Goal: Book appointment/travel/reservation

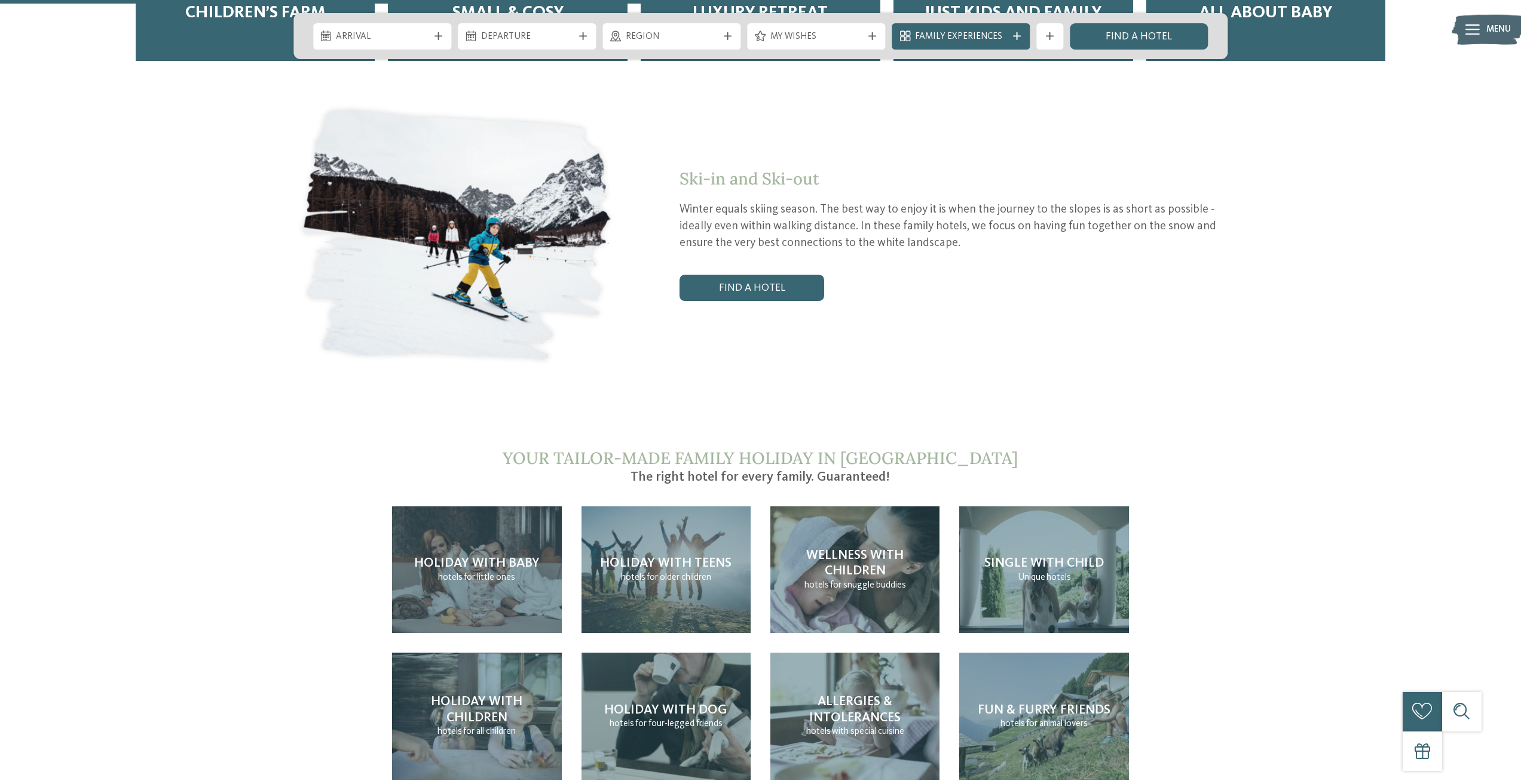
scroll to position [2748, 0]
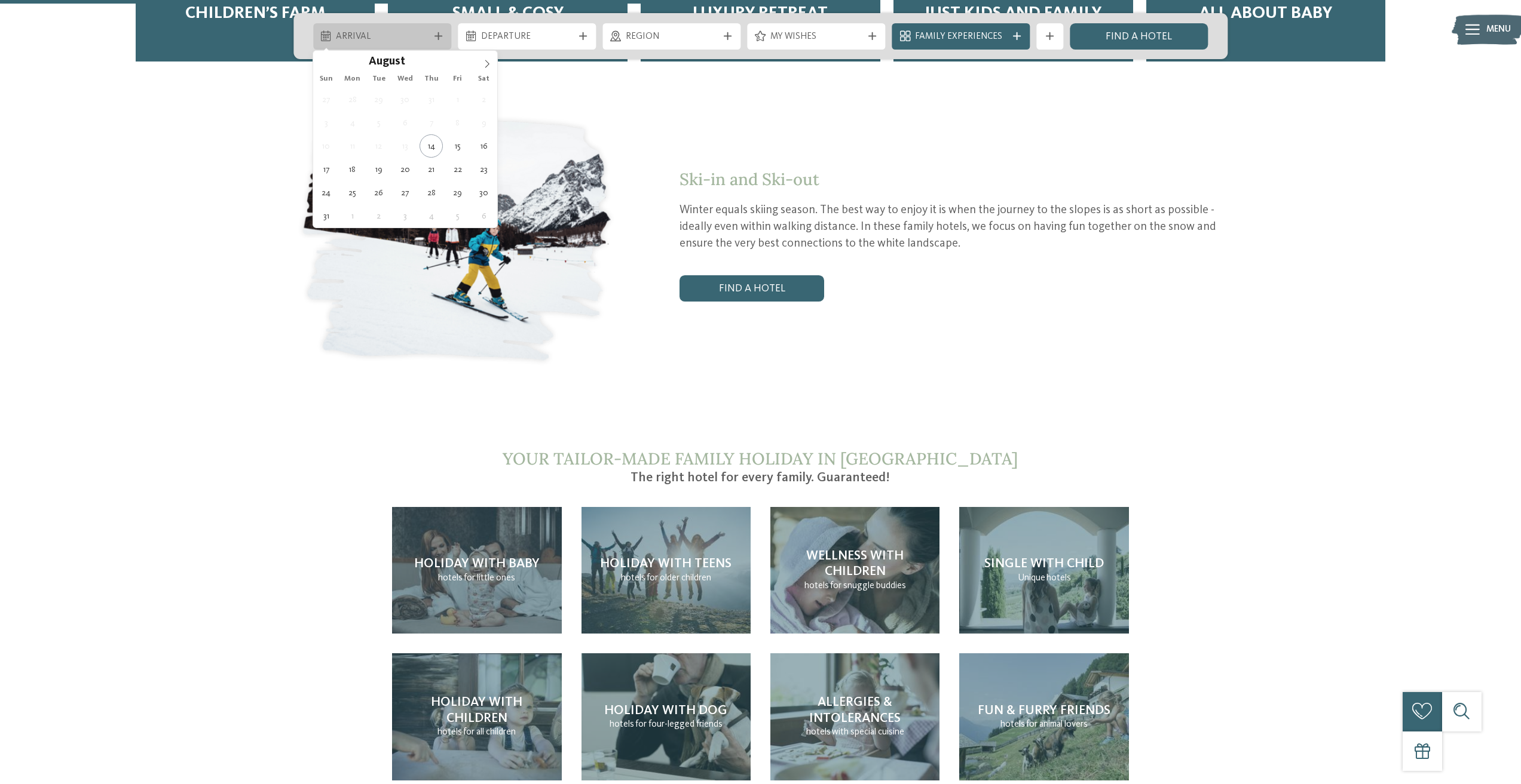
click at [431, 35] on div "Arrival" at bounding box center [382, 37] width 99 height 14
type div "23.08.2025"
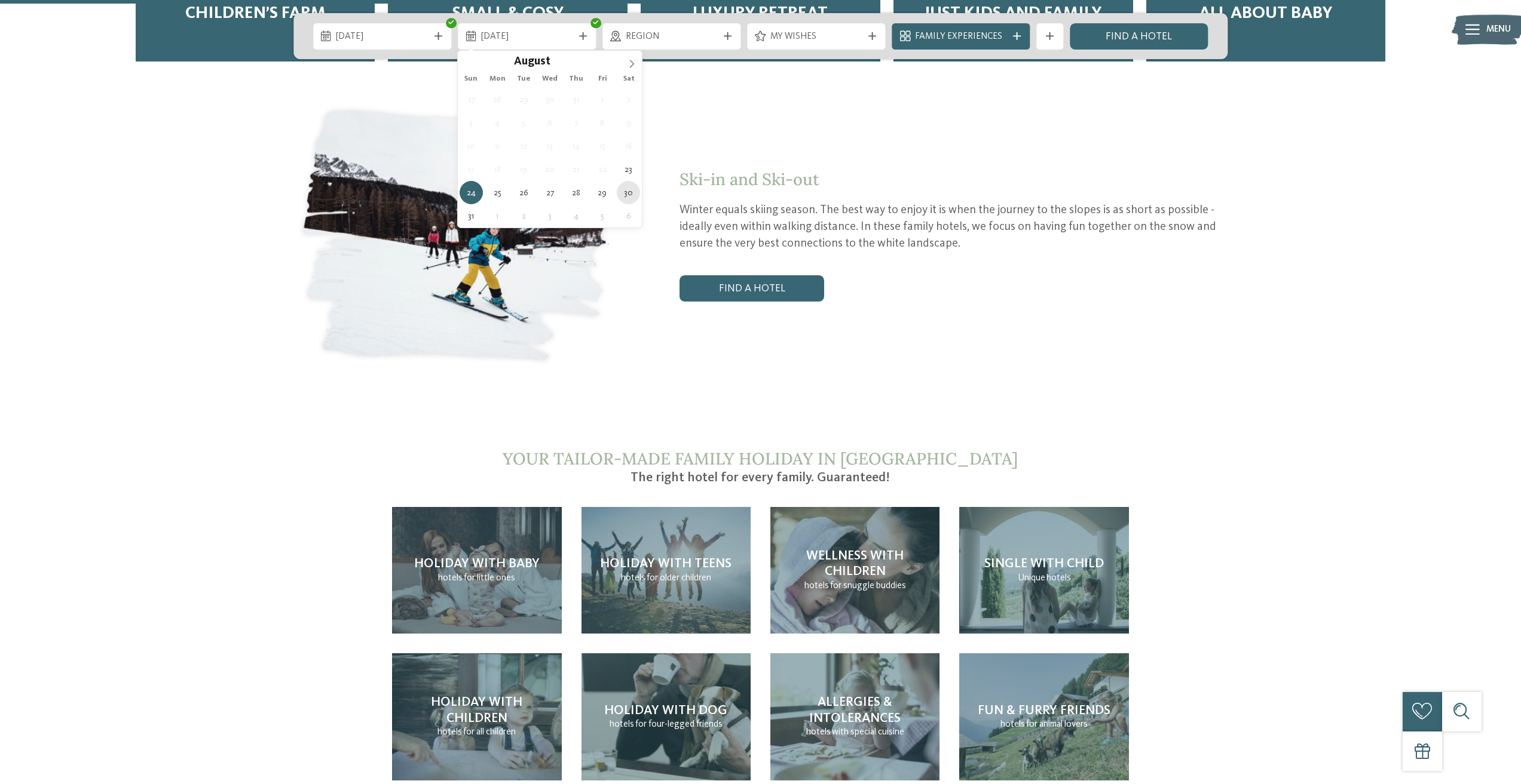
type div "30.08.2025"
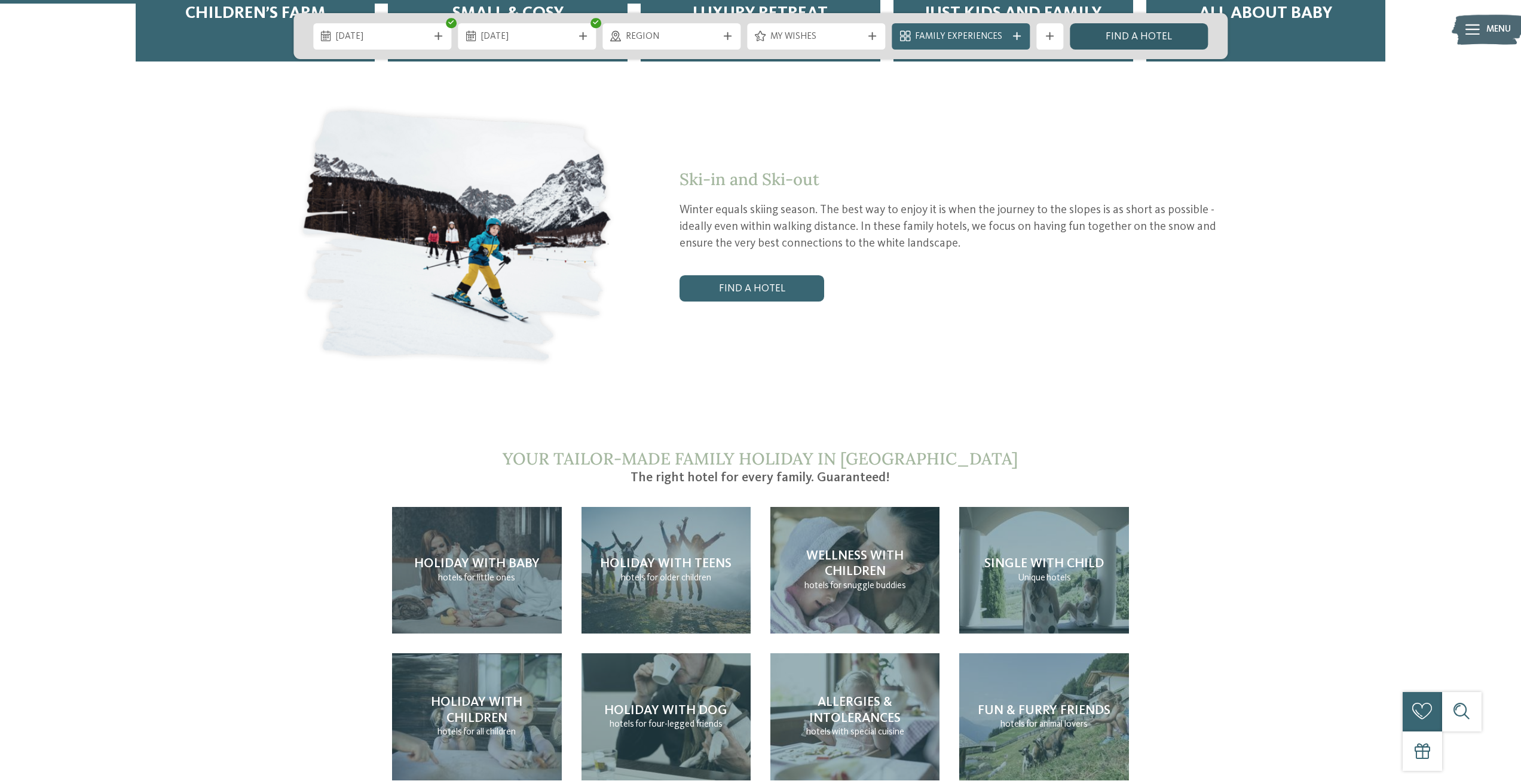
click at [1130, 35] on link "Find a hotel" at bounding box center [1139, 37] width 138 height 26
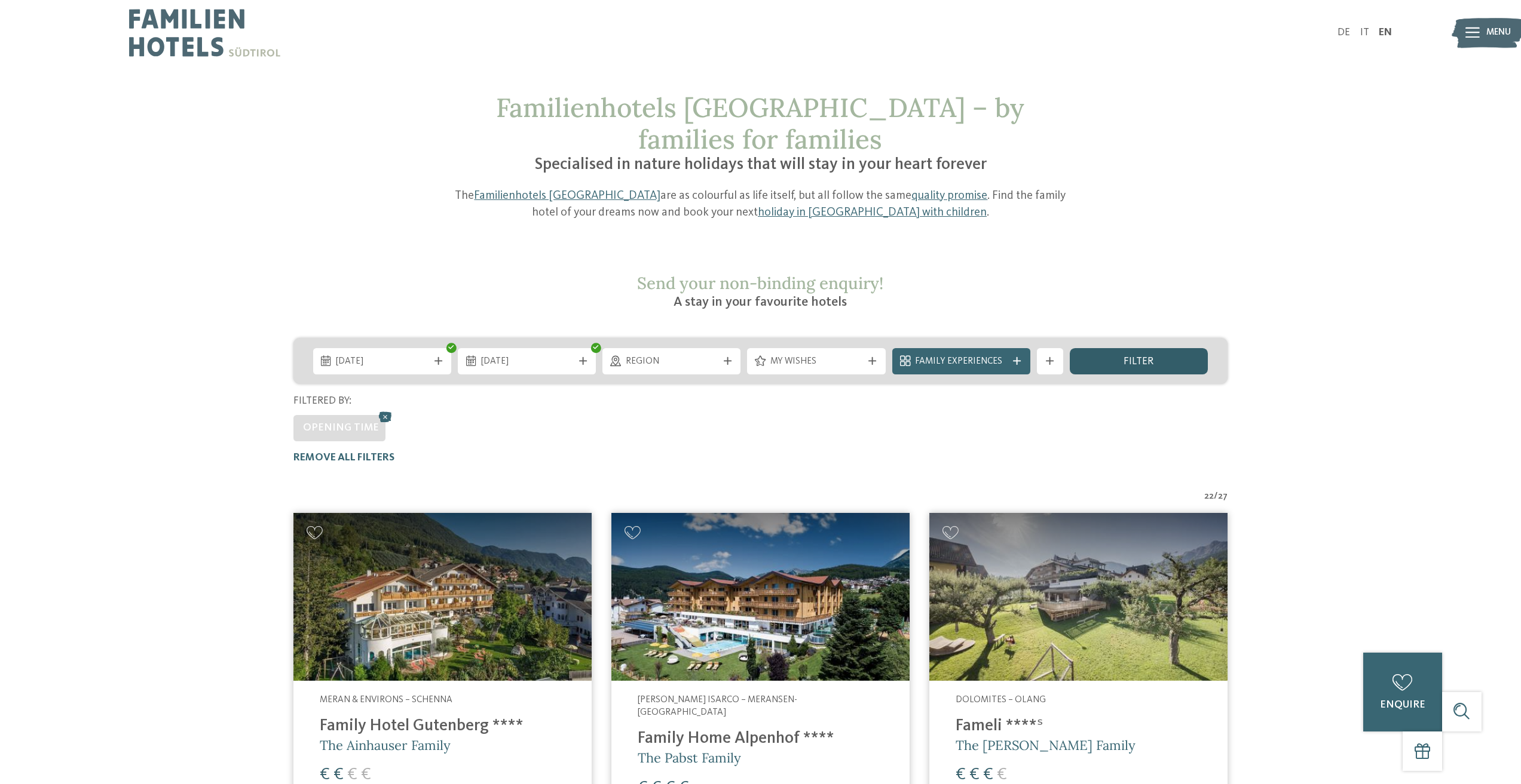
click at [1128, 348] on div "filter" at bounding box center [1139, 361] width 138 height 26
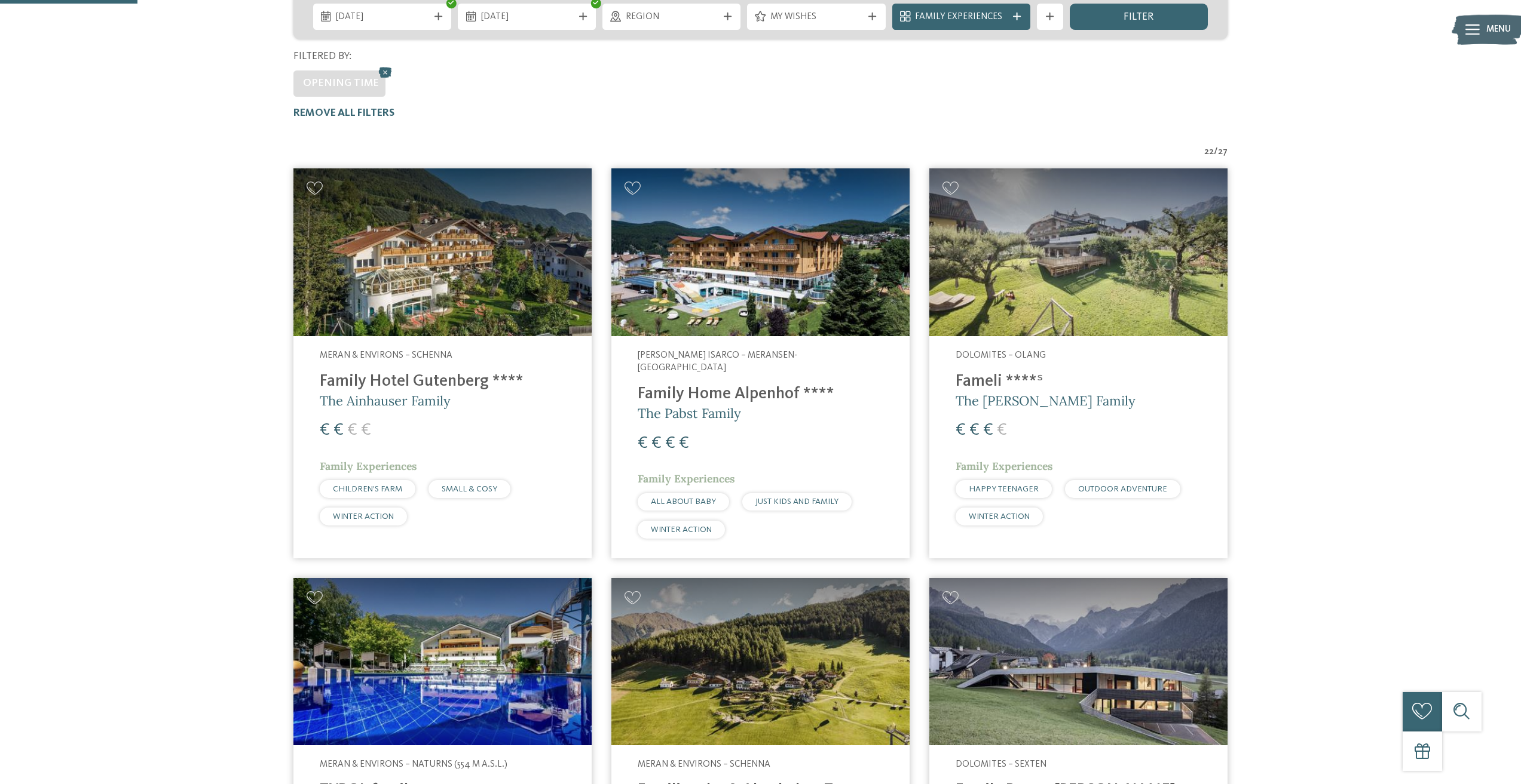
scroll to position [347, 0]
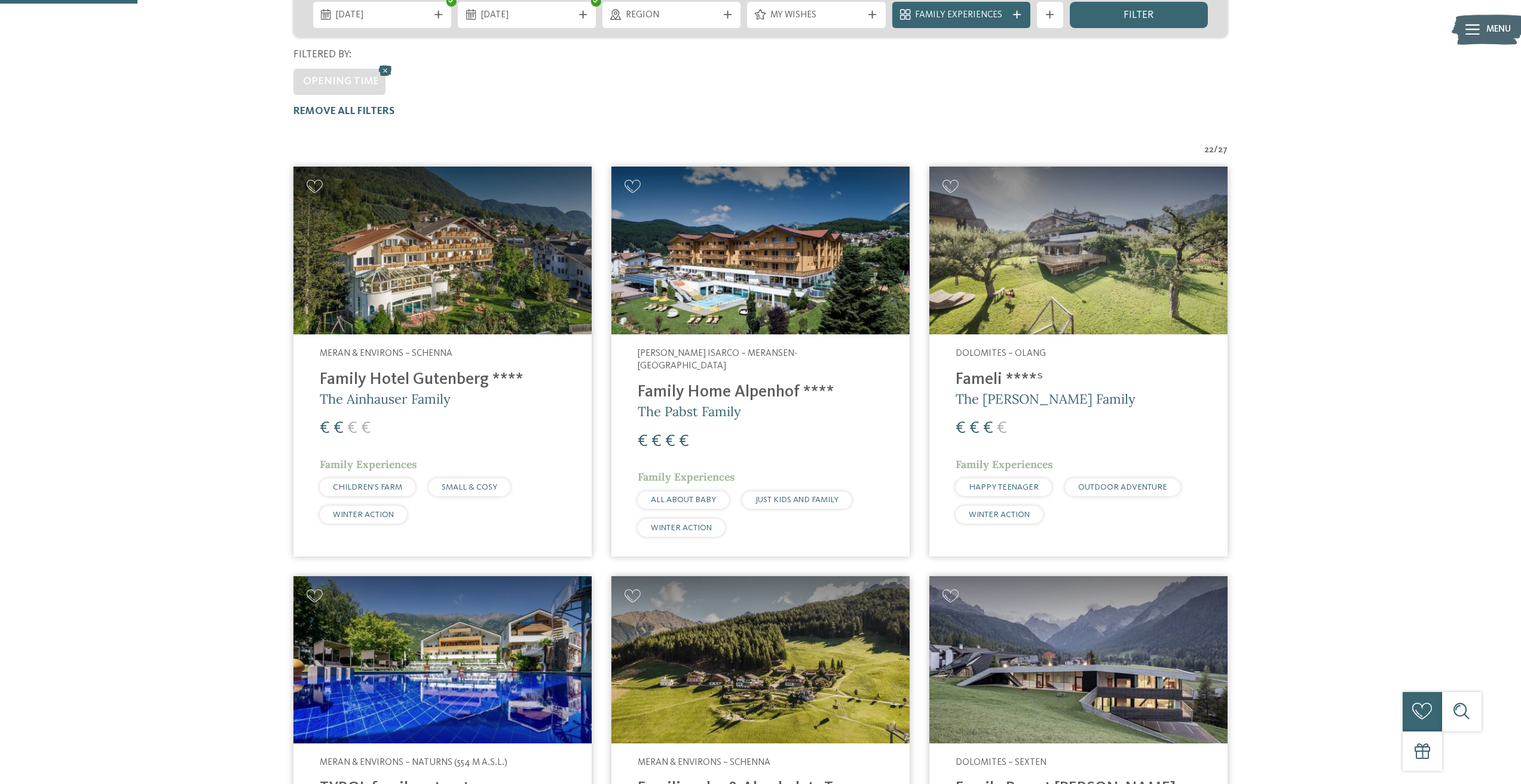
click at [467, 631] on img at bounding box center [443, 660] width 298 height 168
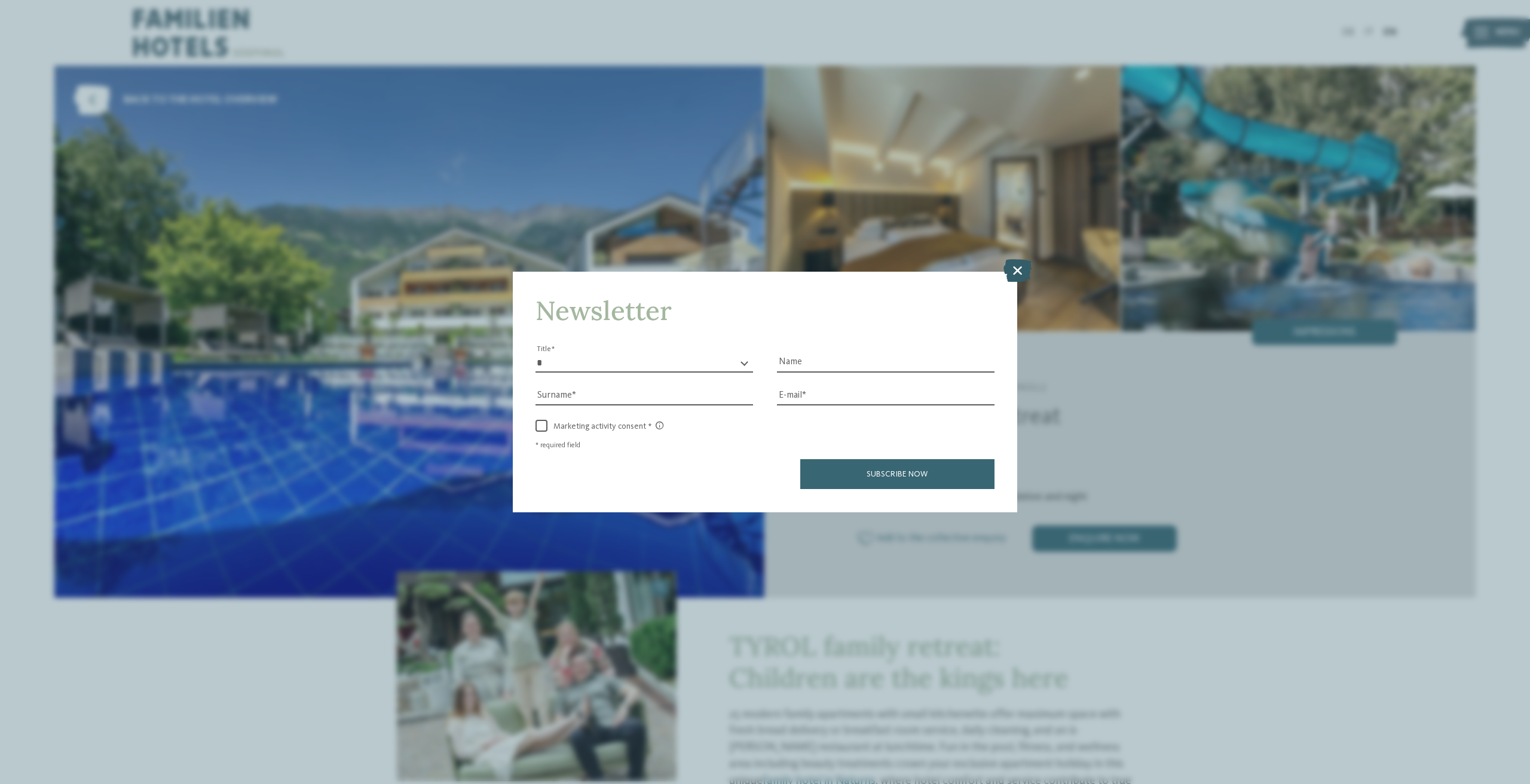
click at [1005, 260] on icon at bounding box center [1018, 270] width 28 height 23
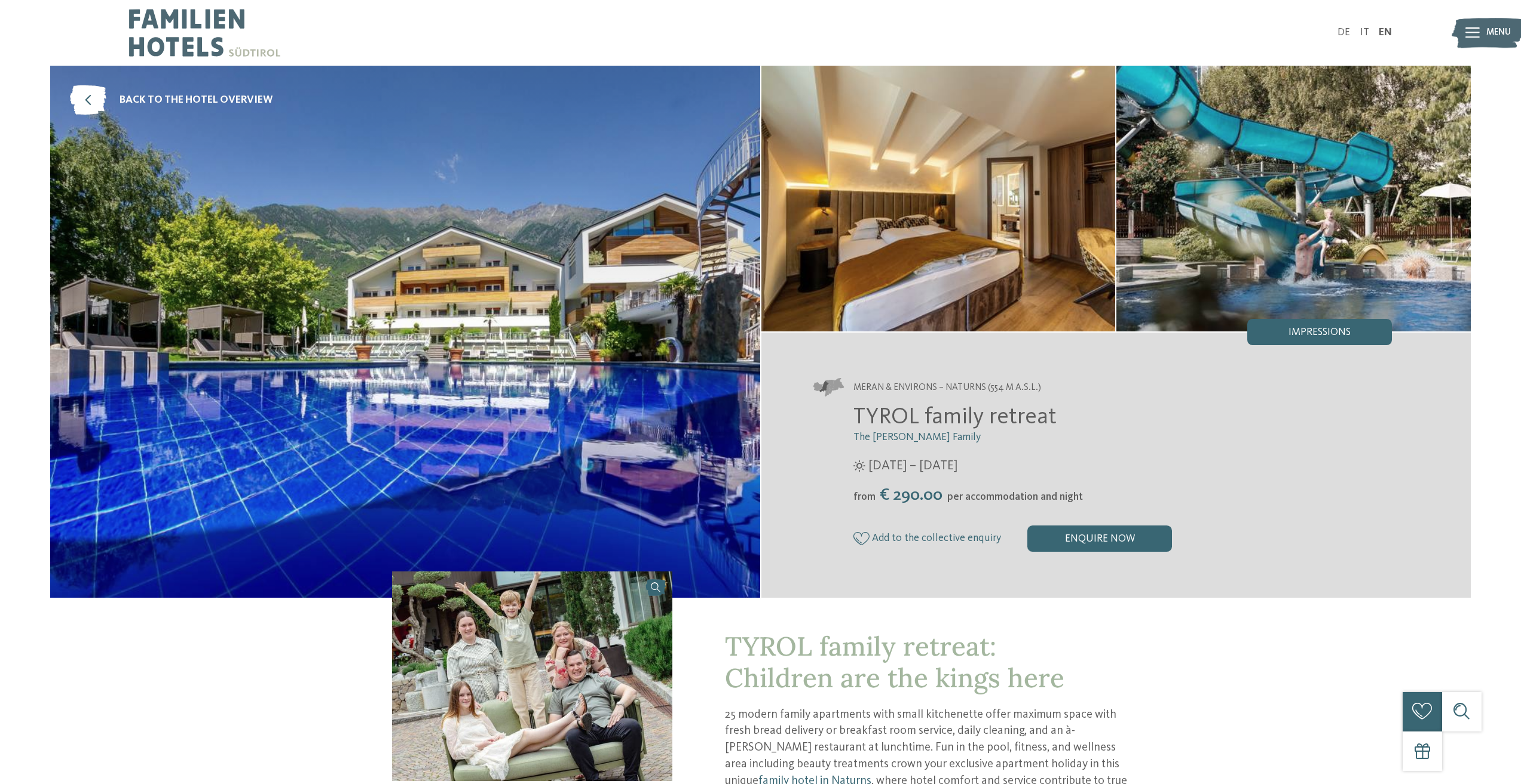
click at [583, 385] on img at bounding box center [405, 332] width 710 height 532
click at [938, 185] on img at bounding box center [939, 199] width 354 height 266
click at [1335, 221] on img at bounding box center [1293, 199] width 354 height 266
click at [1320, 333] on span "Impressions" at bounding box center [1320, 333] width 62 height 11
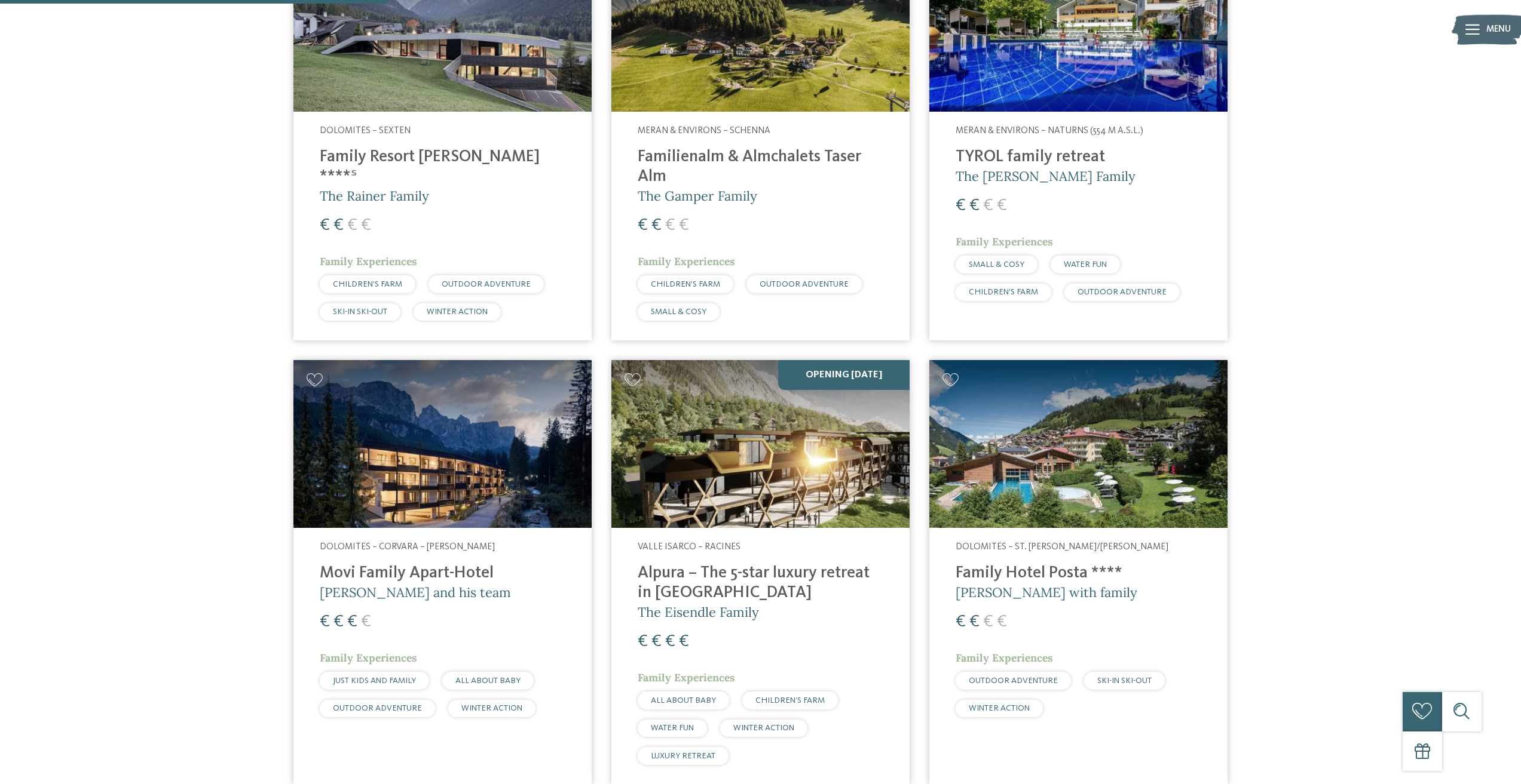
scroll to position [1374, 0]
